Goal: Check status: Check status

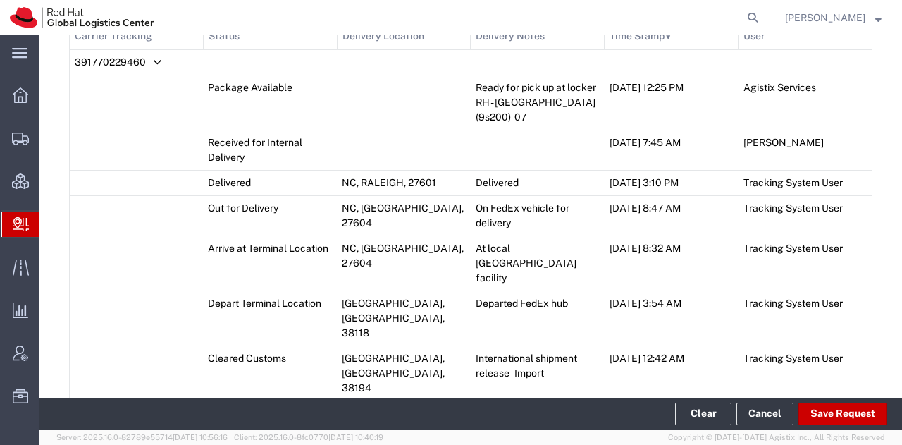
scroll to position [736, 0]
drag, startPoint x: 24, startPoint y: 140, endPoint x: 50, endPoint y: 141, distance: 26.1
click at [24, 140] on icon at bounding box center [20, 139] width 17 height 13
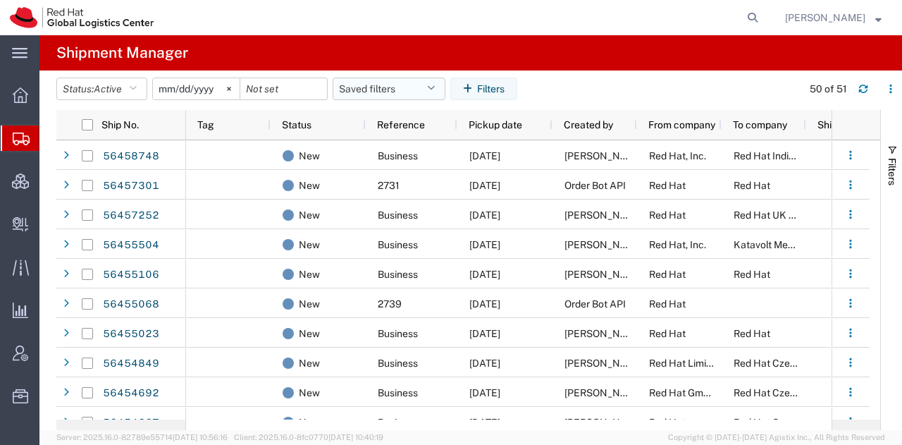
click at [431, 88] on button "Saved filters" at bounding box center [389, 89] width 113 height 23
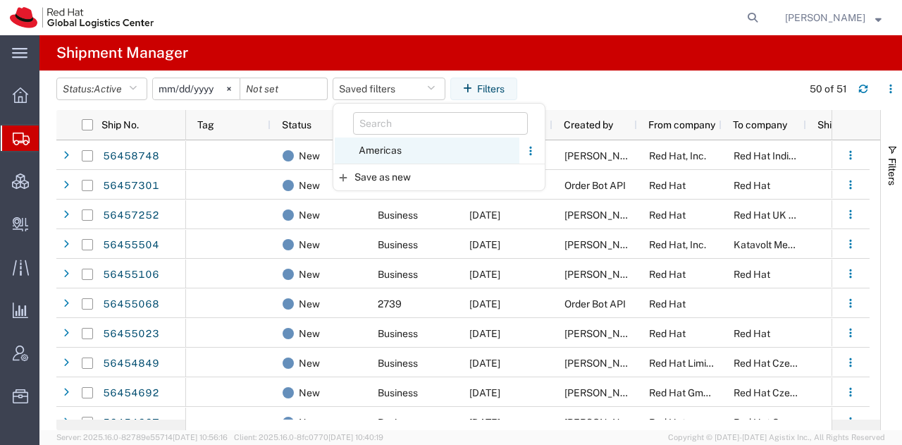
click at [406, 149] on span "Americas" at bounding box center [427, 150] width 185 height 26
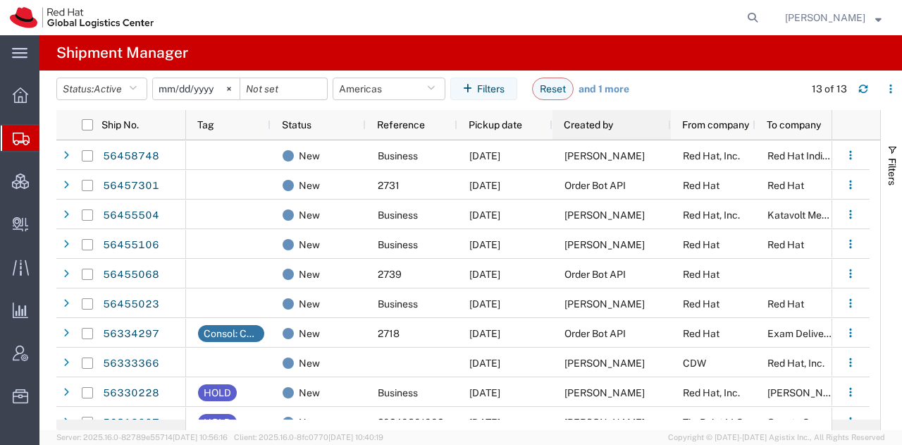
drag, startPoint x: 634, startPoint y: 124, endPoint x: 668, endPoint y: 132, distance: 34.7
click at [668, 132] on div at bounding box center [671, 125] width 6 height 30
click at [570, 88] on button "Reset" at bounding box center [553, 89] width 42 height 23
type input "[DATE]"
